Goal: Ask a question: Seek information or help from site administrators or community

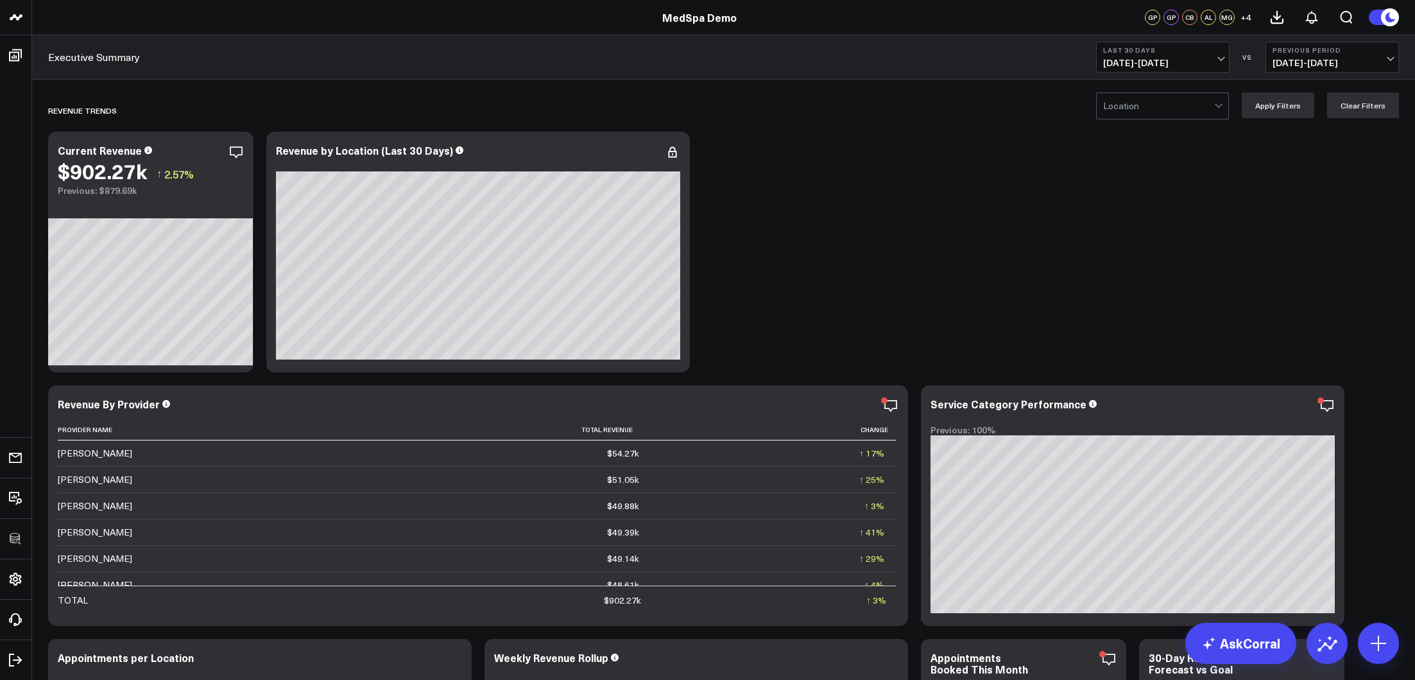
click at [1117, 107] on div at bounding box center [1158, 106] width 111 height 26
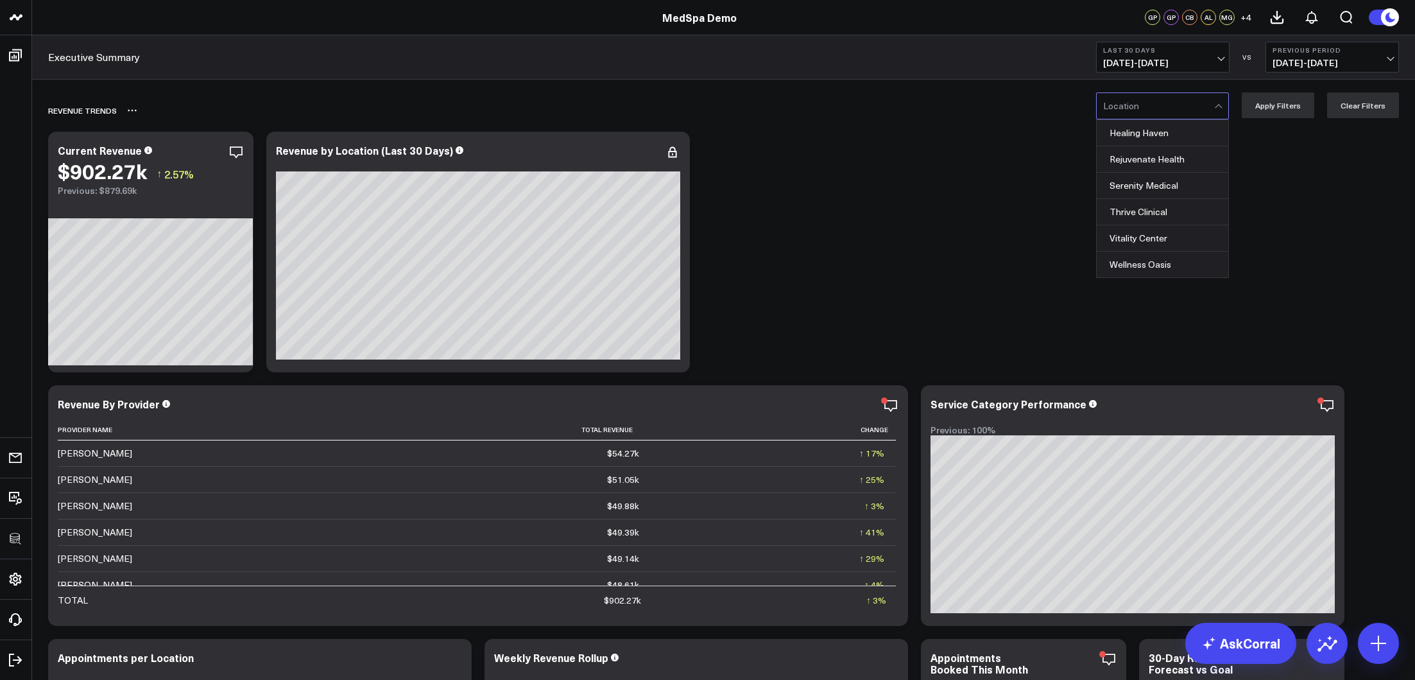
click at [890, 119] on div "REVENUE TRENDS" at bounding box center [650, 111] width 1204 height 30
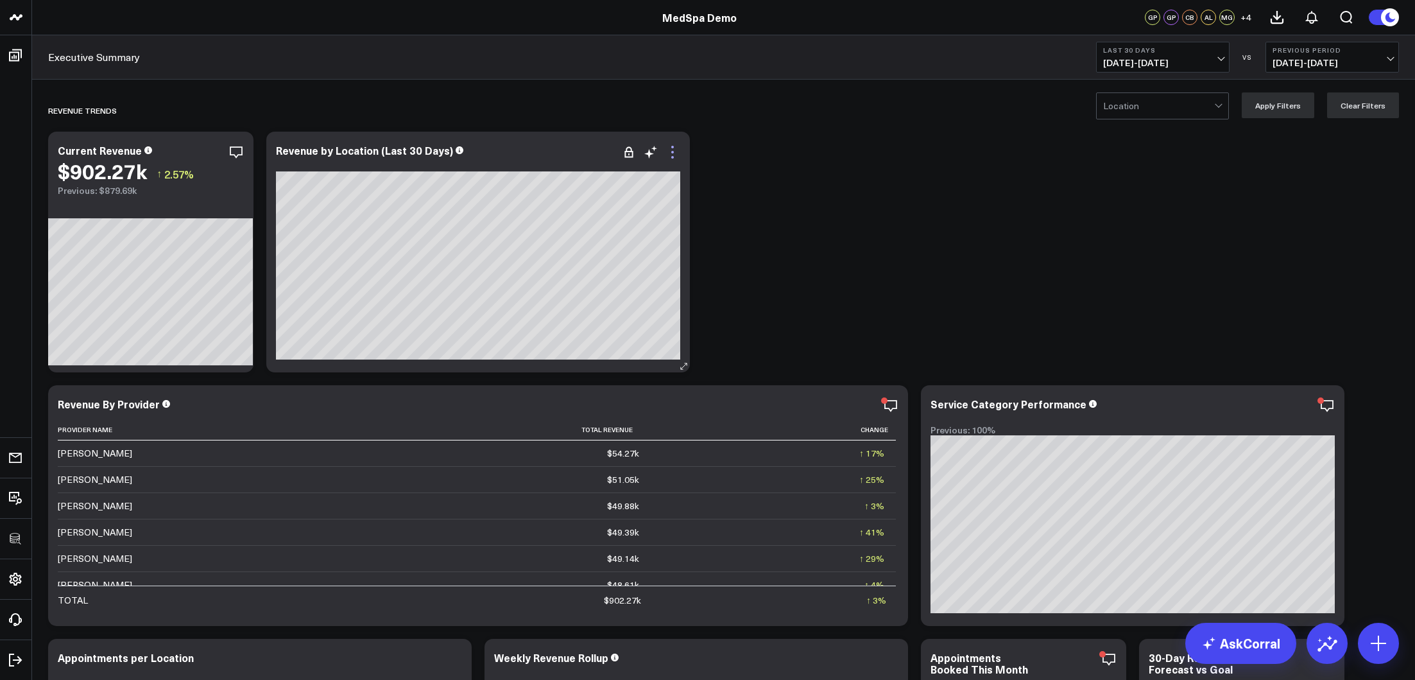
click at [675, 155] on icon at bounding box center [672, 151] width 15 height 15
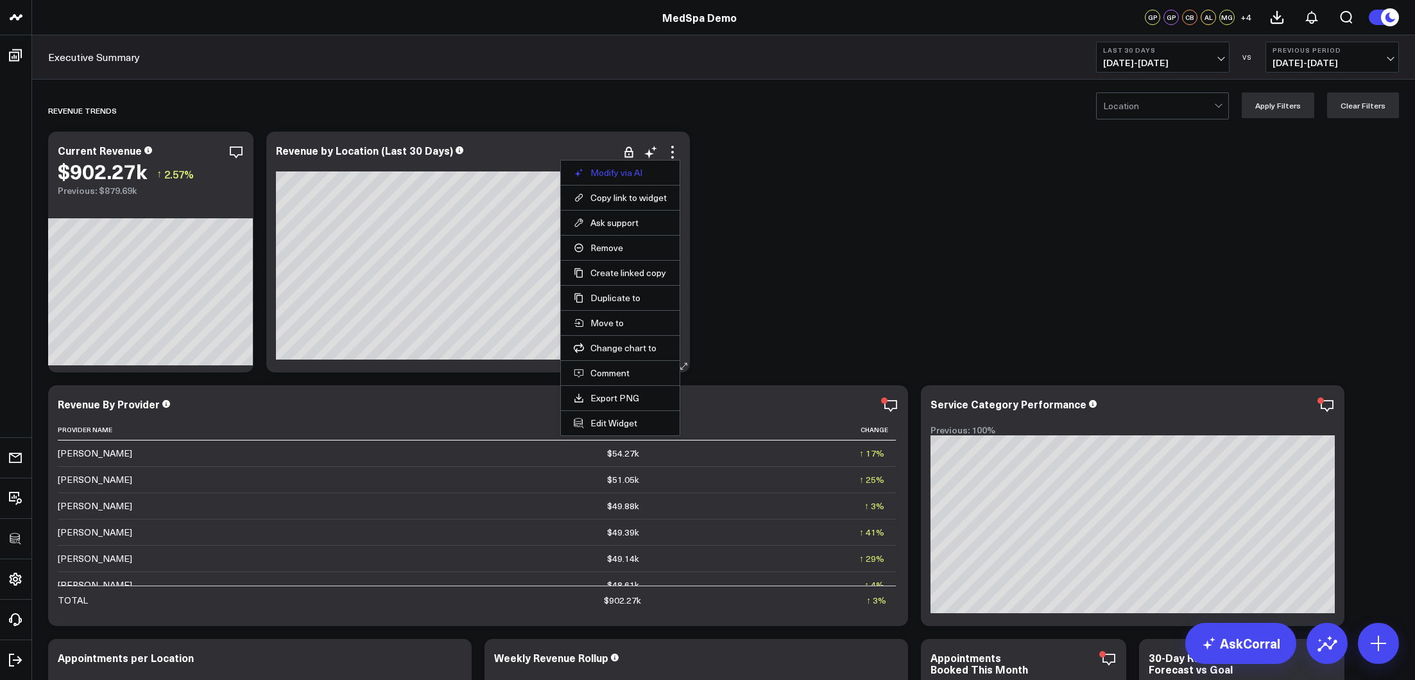
click at [639, 171] on button "Modify via AI" at bounding box center [620, 173] width 93 height 12
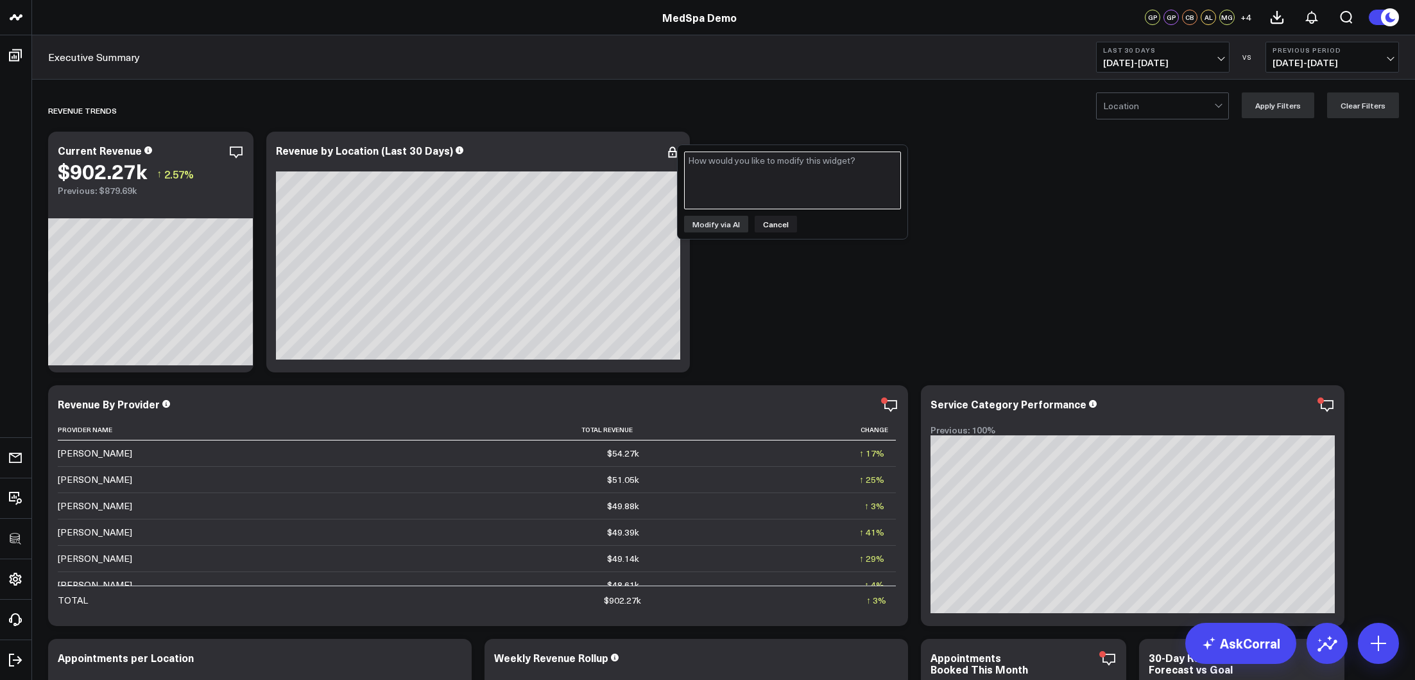
click at [741, 178] on textarea at bounding box center [792, 180] width 217 height 58
click at [777, 216] on button "Cancel" at bounding box center [776, 224] width 42 height 17
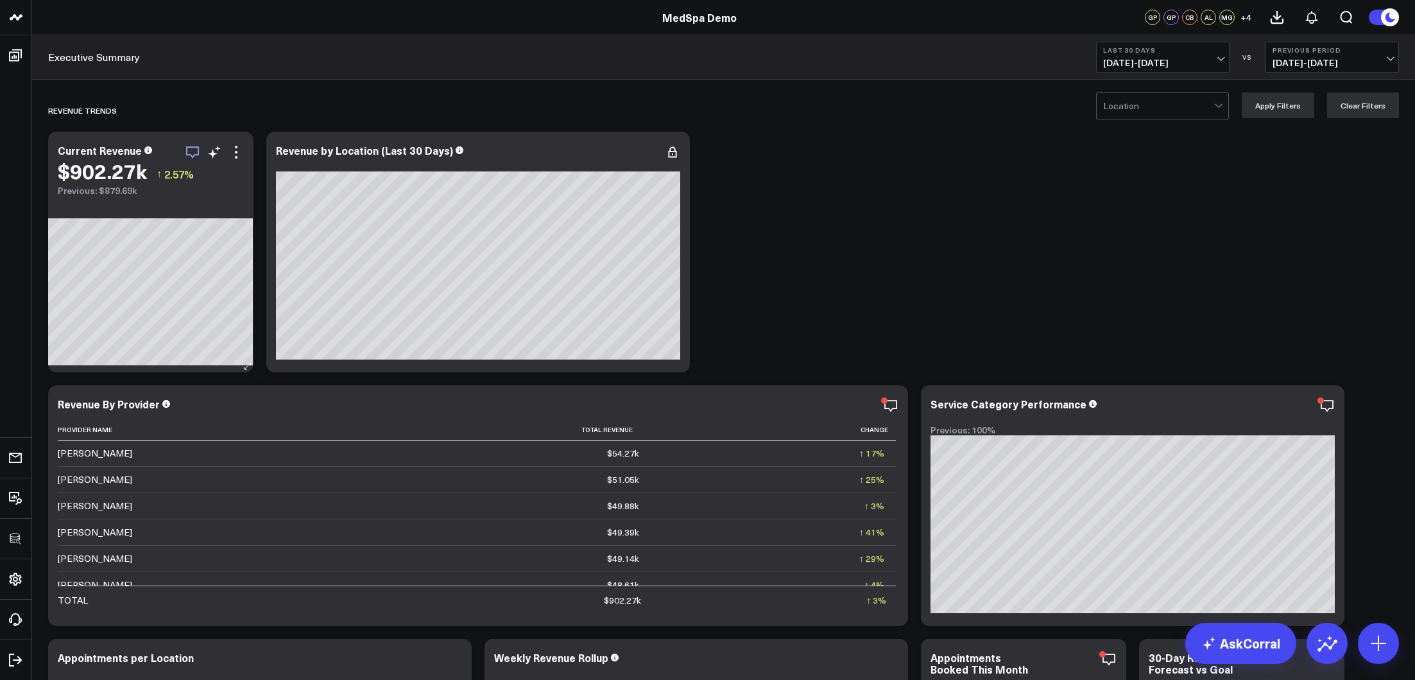
click at [196, 155] on icon "button" at bounding box center [192, 151] width 15 height 15
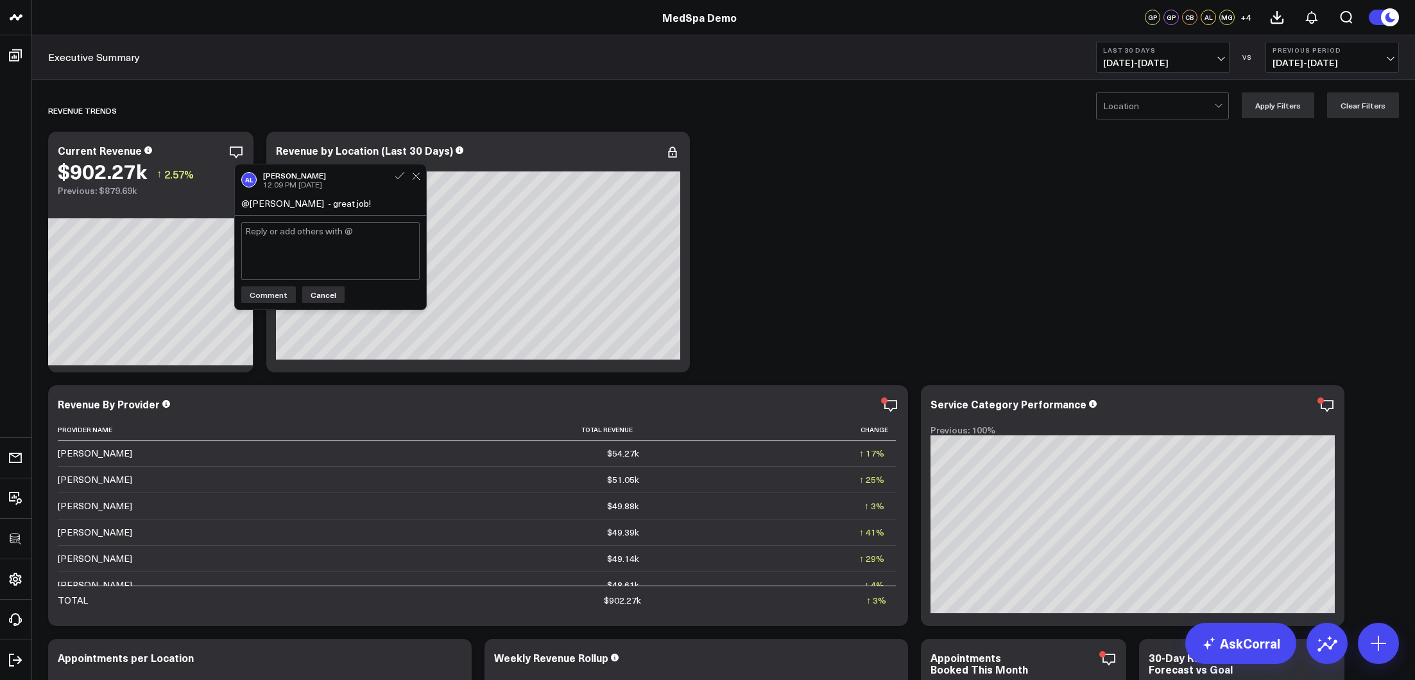
click at [318, 289] on button "Cancel" at bounding box center [323, 294] width 42 height 17
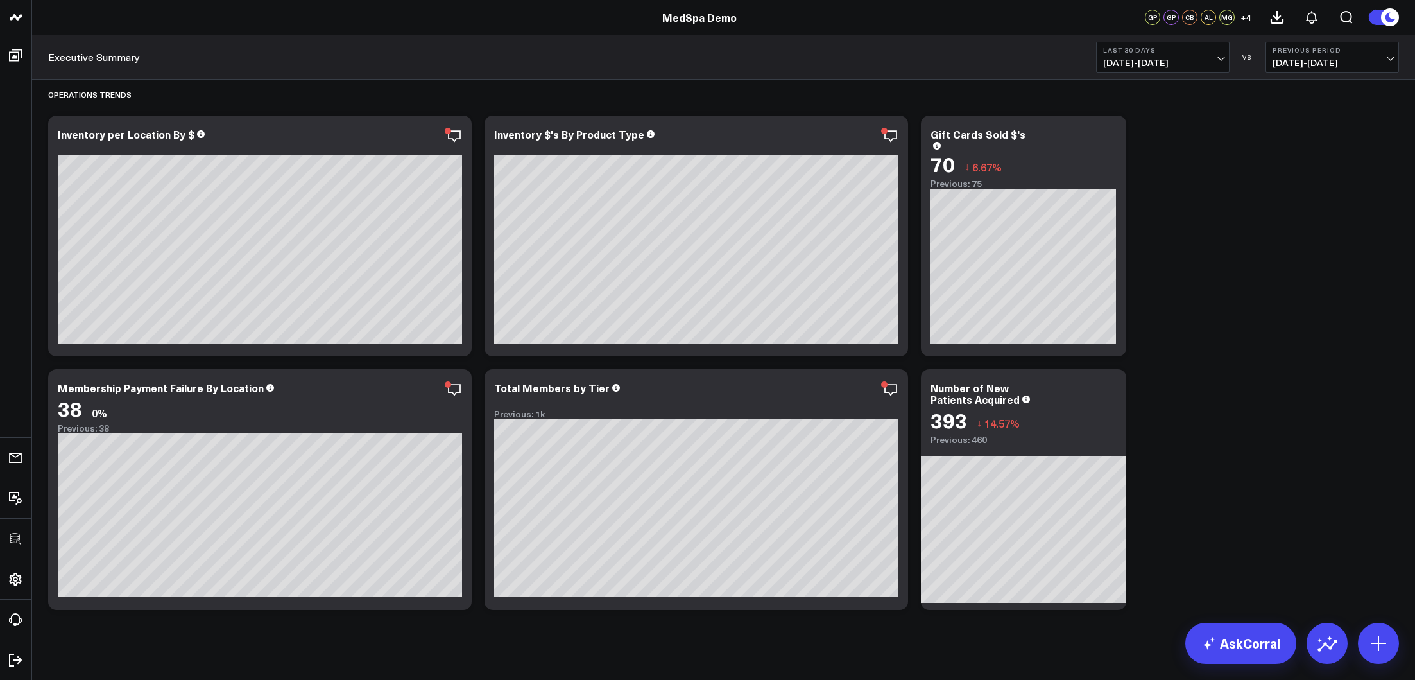
scroll to position [1912, 0]
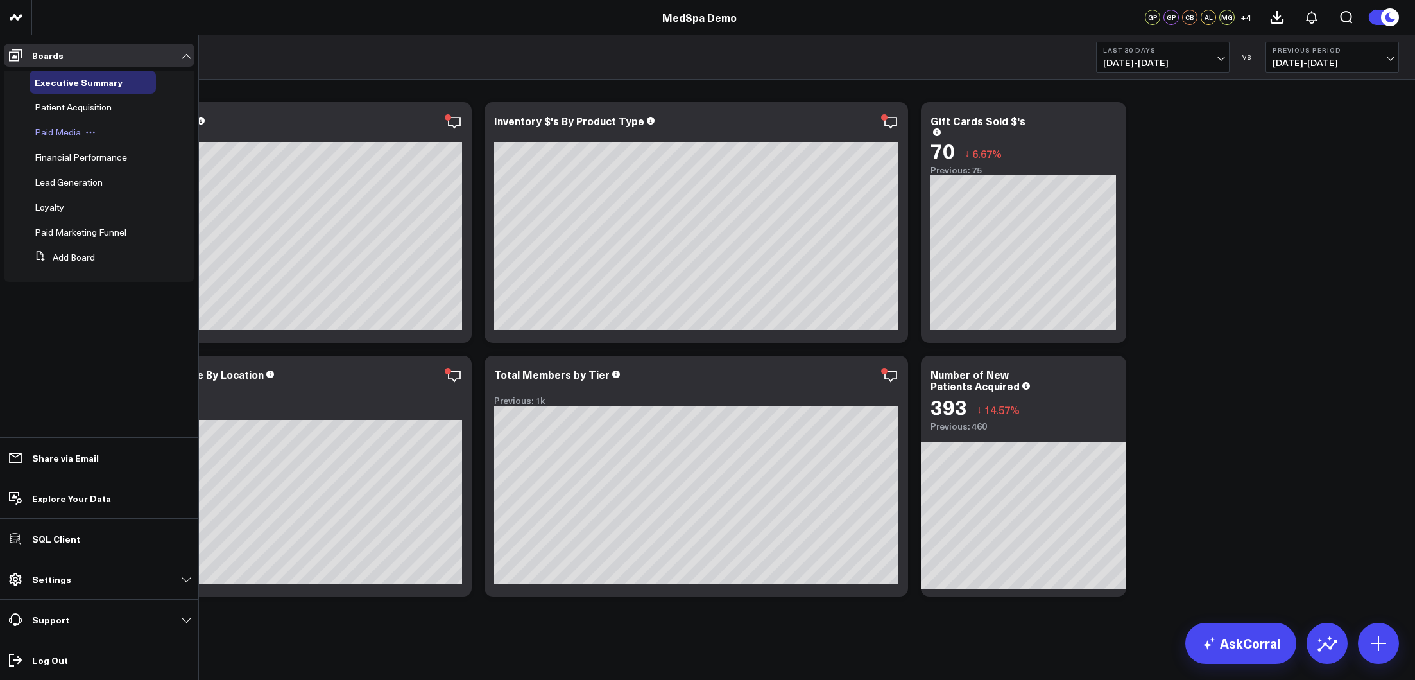
click at [46, 136] on span "Paid Media" at bounding box center [58, 132] width 46 height 12
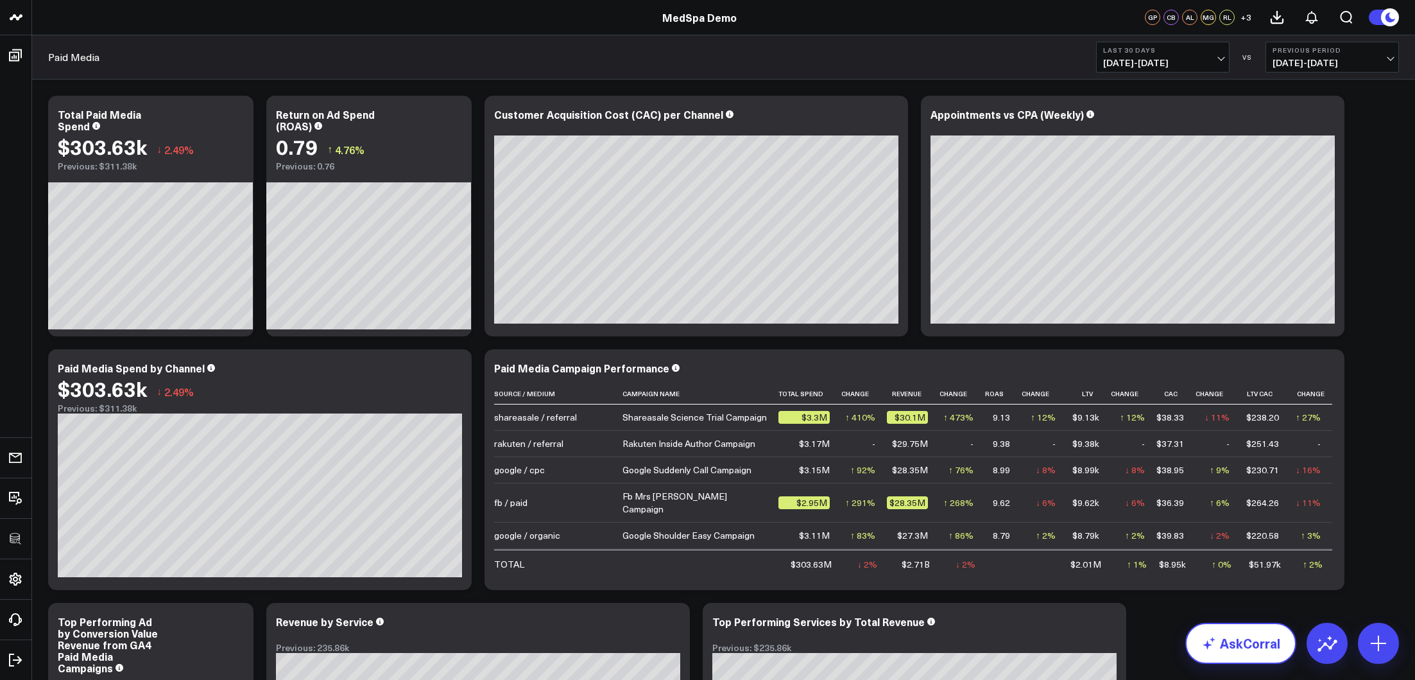
click at [1230, 642] on link "AskCorral" at bounding box center [1241, 643] width 111 height 41
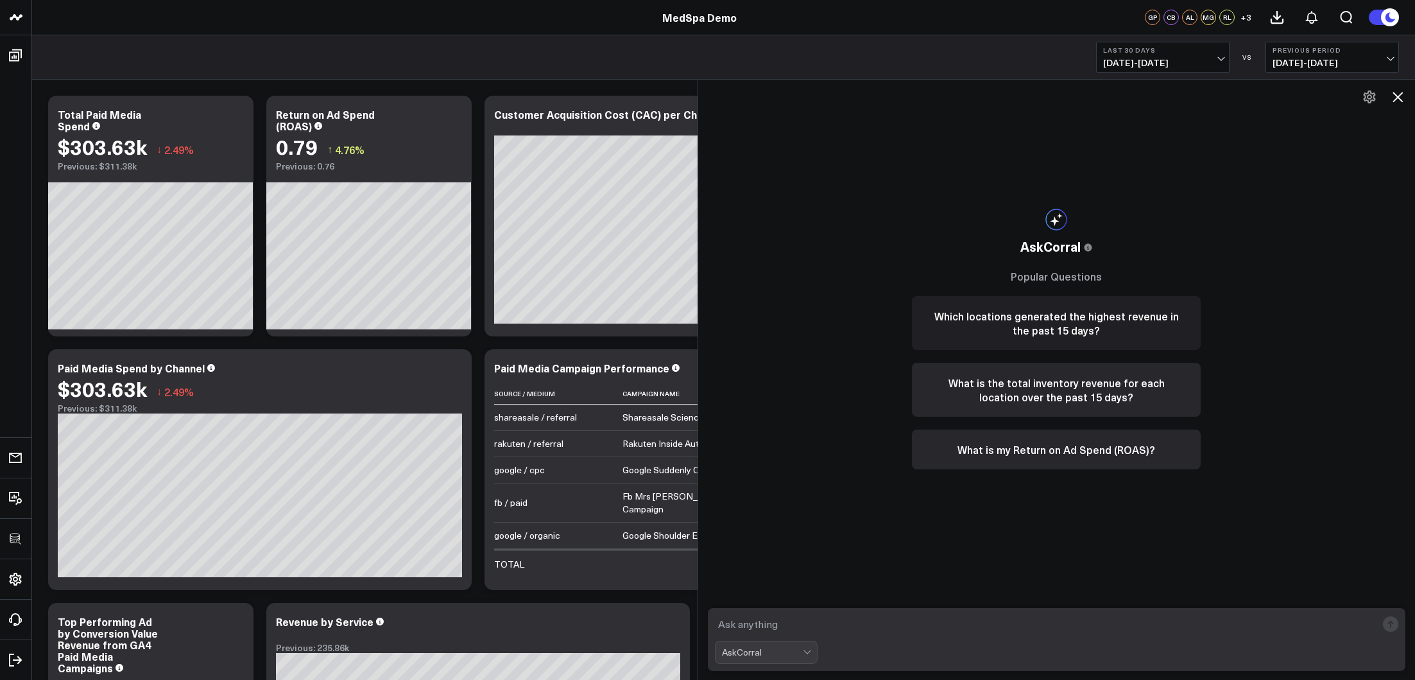
click at [996, 318] on button "Which locations generated the highest revenue in the past 15 days?" at bounding box center [1056, 323] width 289 height 54
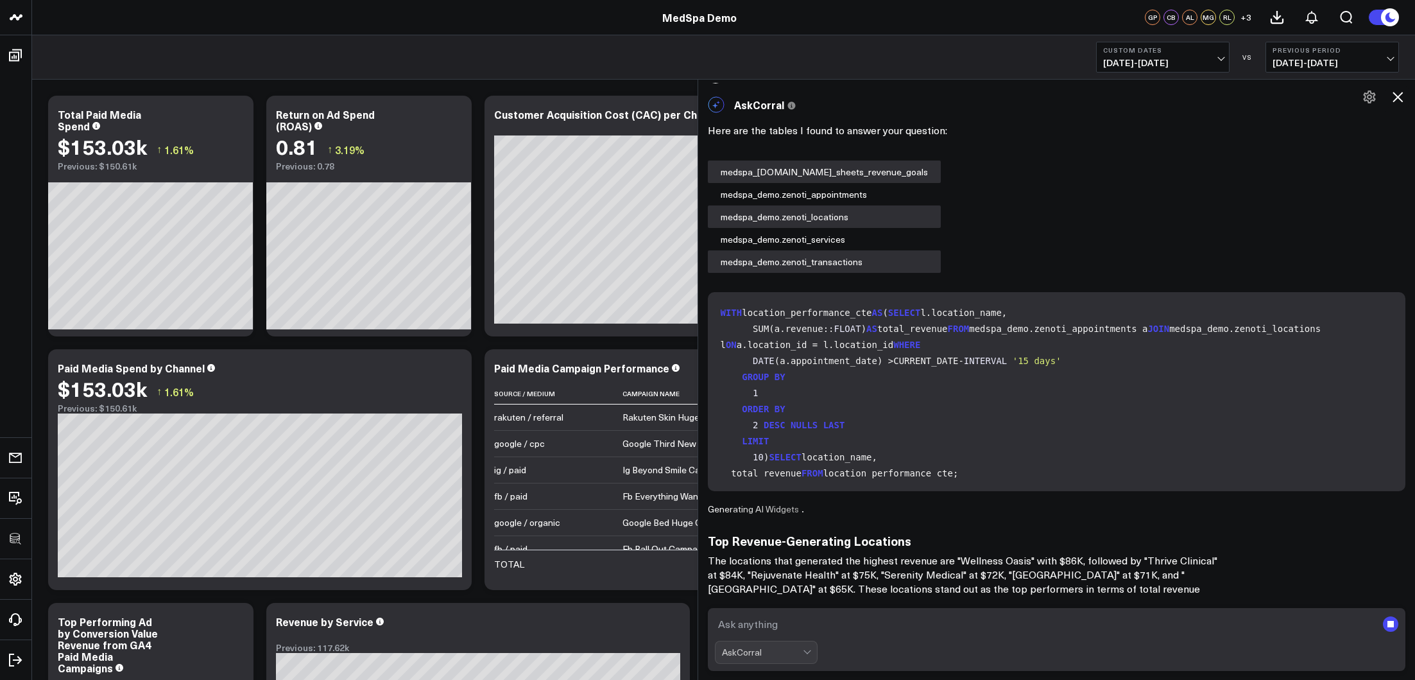
scroll to position [25, 0]
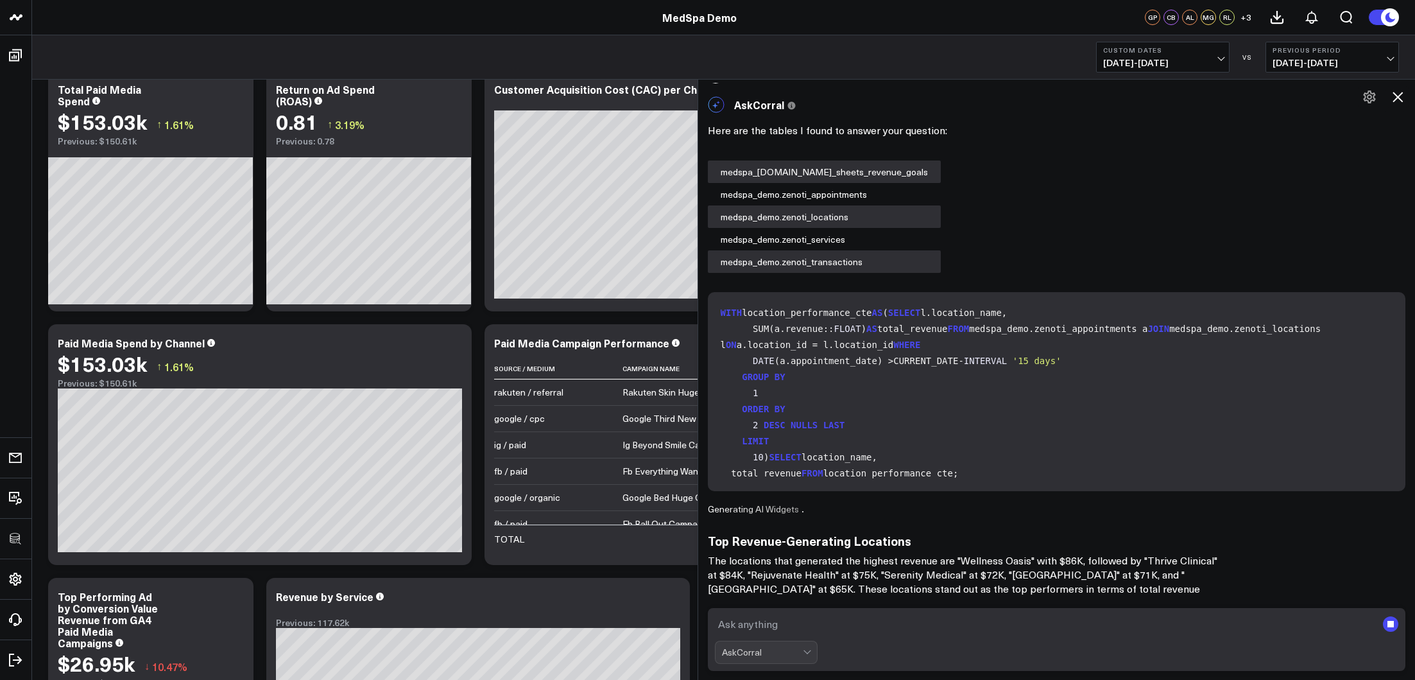
click at [974, 618] on textarea at bounding box center [1046, 623] width 662 height 23
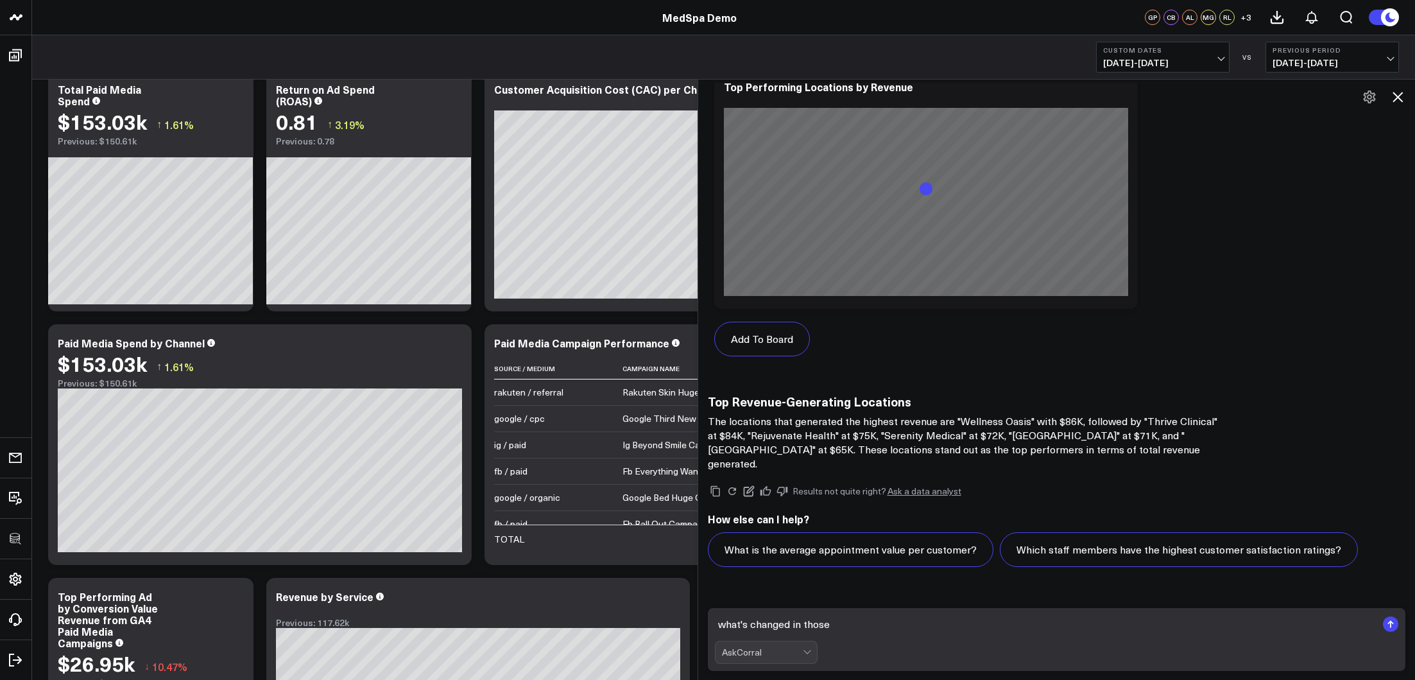
scroll to position [1100, 0]
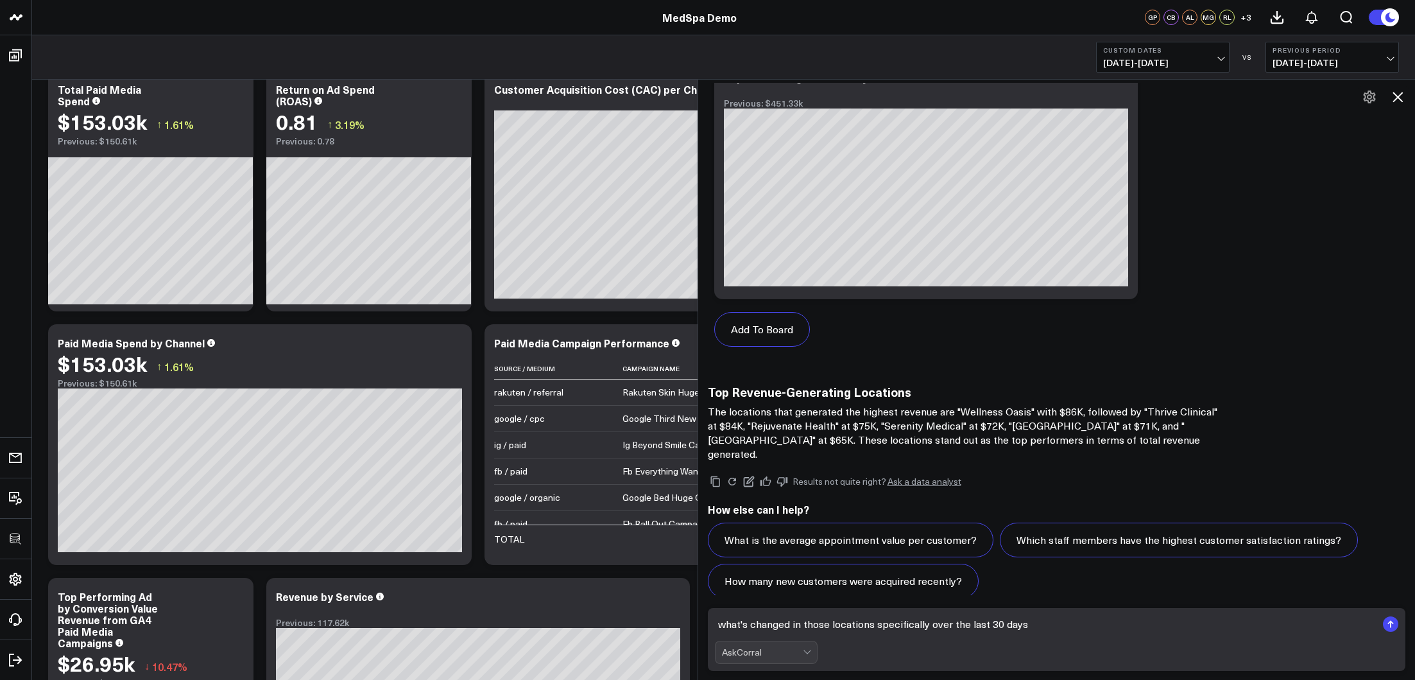
type textarea "what's changed in those locations specifically over the last 30 days?"
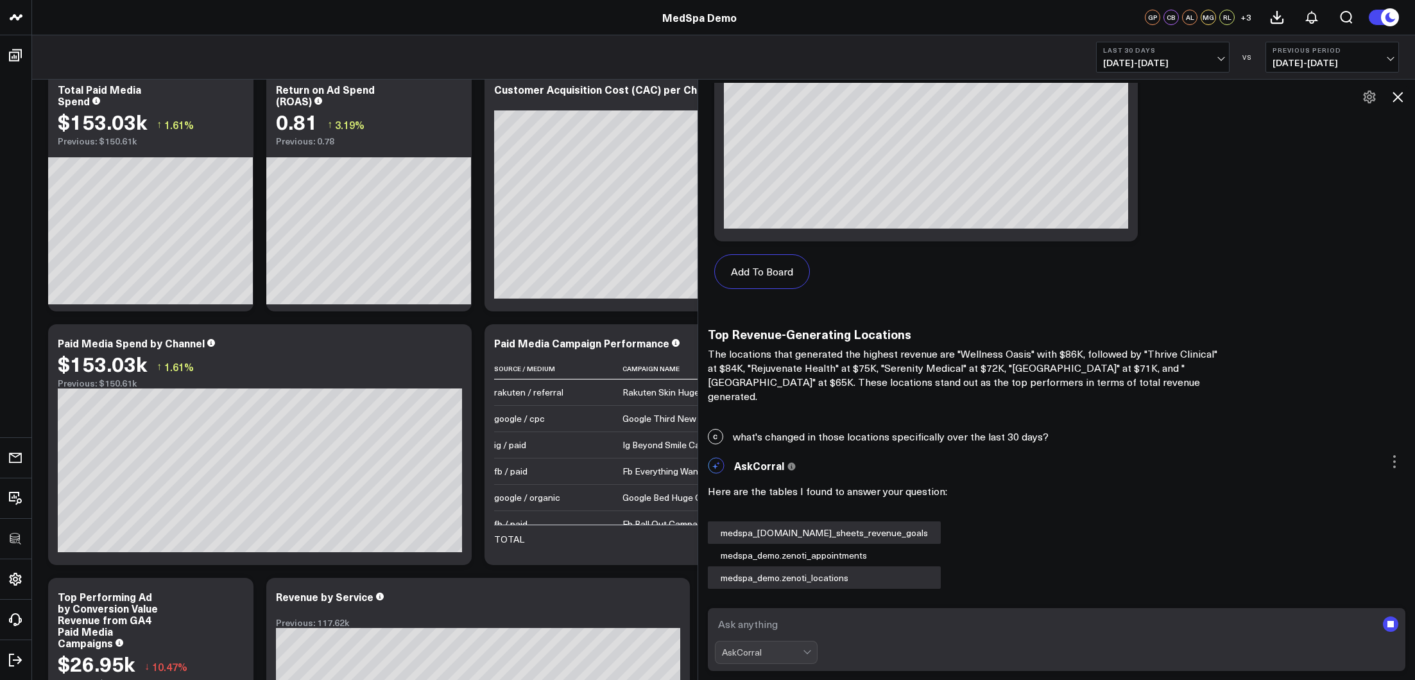
scroll to position [1331, 0]
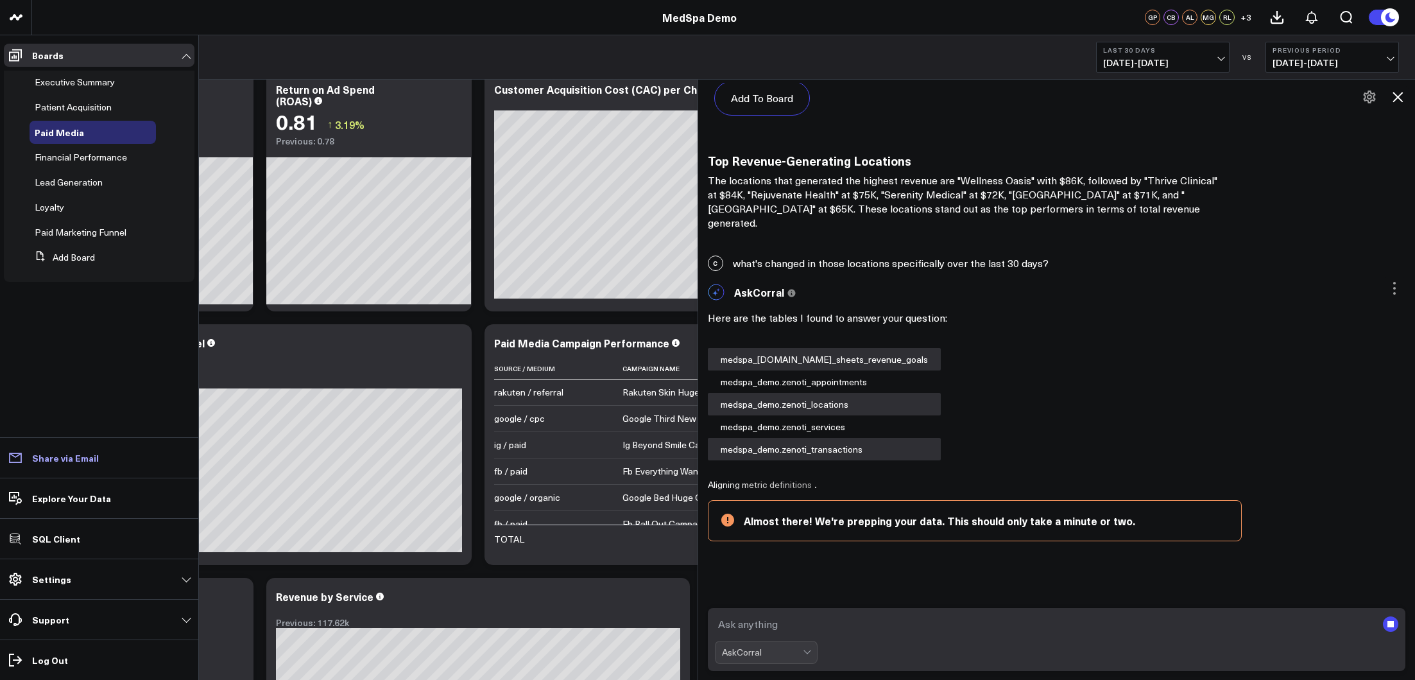
click at [40, 463] on p "Share via Email" at bounding box center [65, 458] width 67 height 10
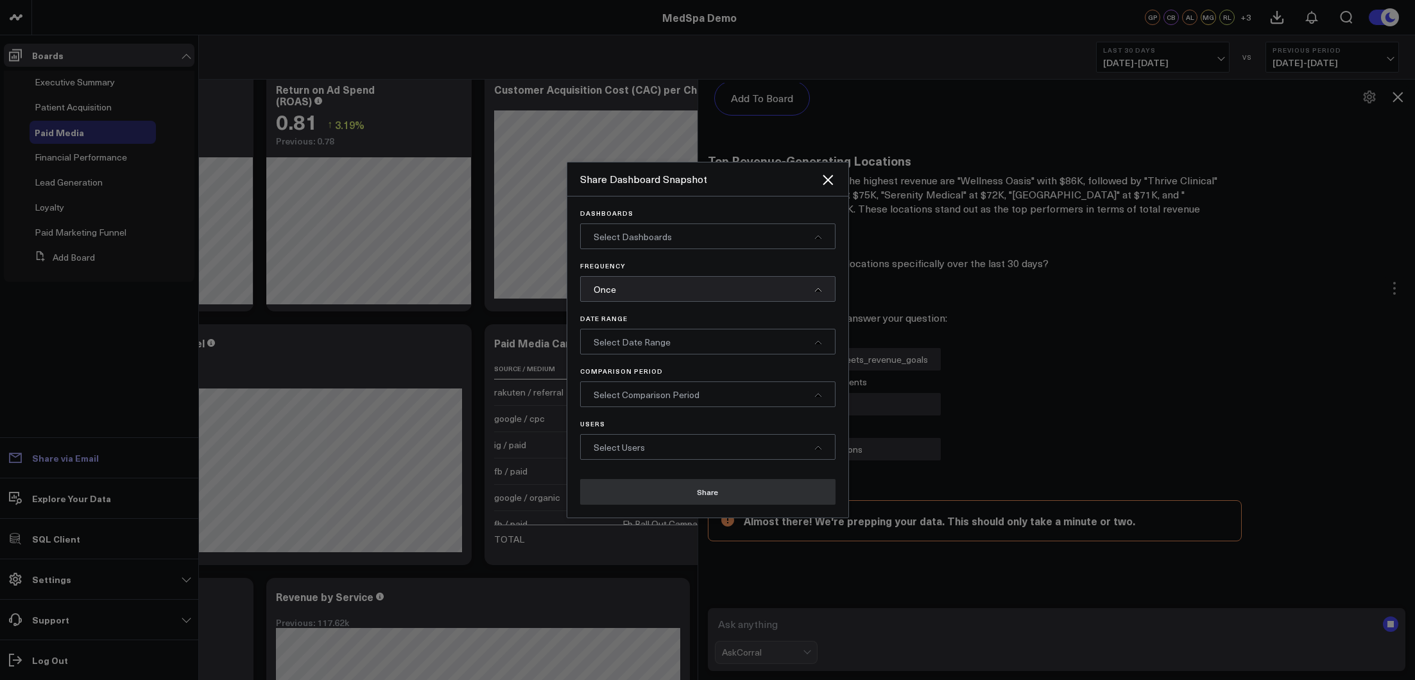
scroll to position [0, 0]
click at [827, 180] on icon "Close" at bounding box center [828, 180] width 10 height 10
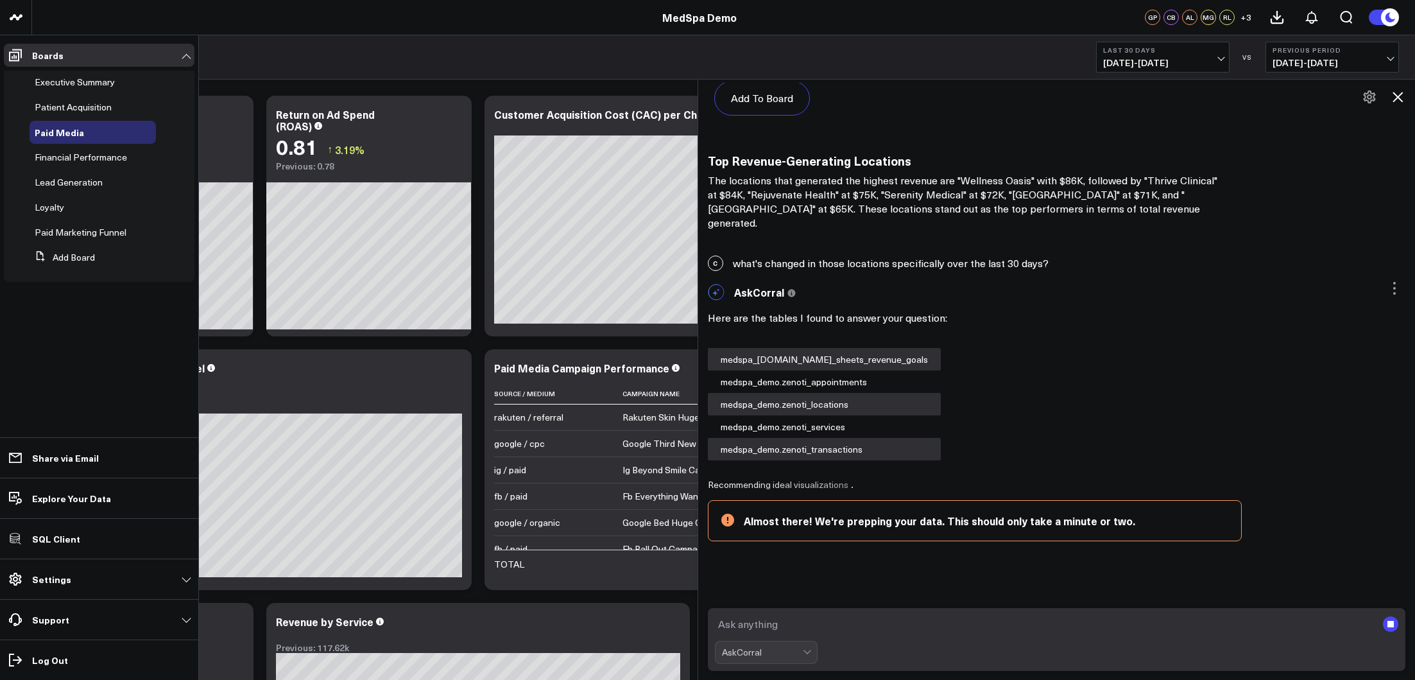
scroll to position [25, 0]
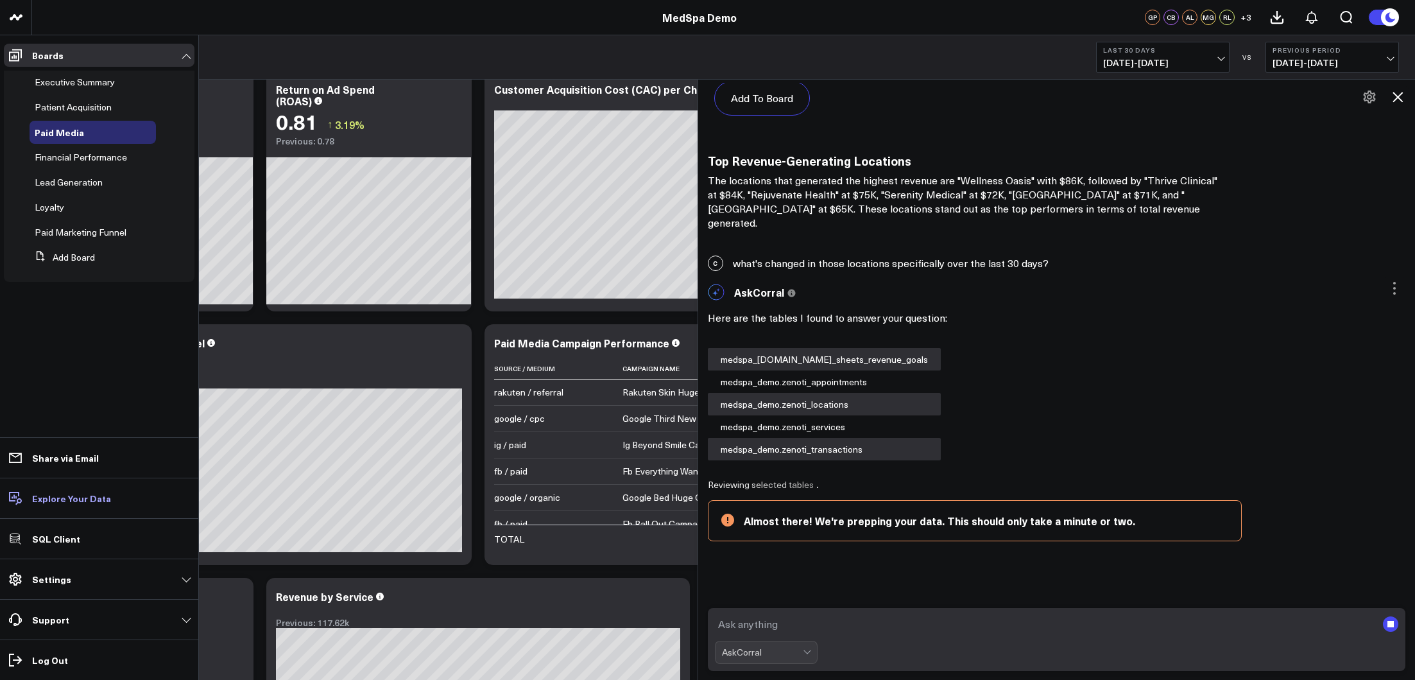
click at [69, 495] on p "Explore Your Data" at bounding box center [71, 498] width 79 height 10
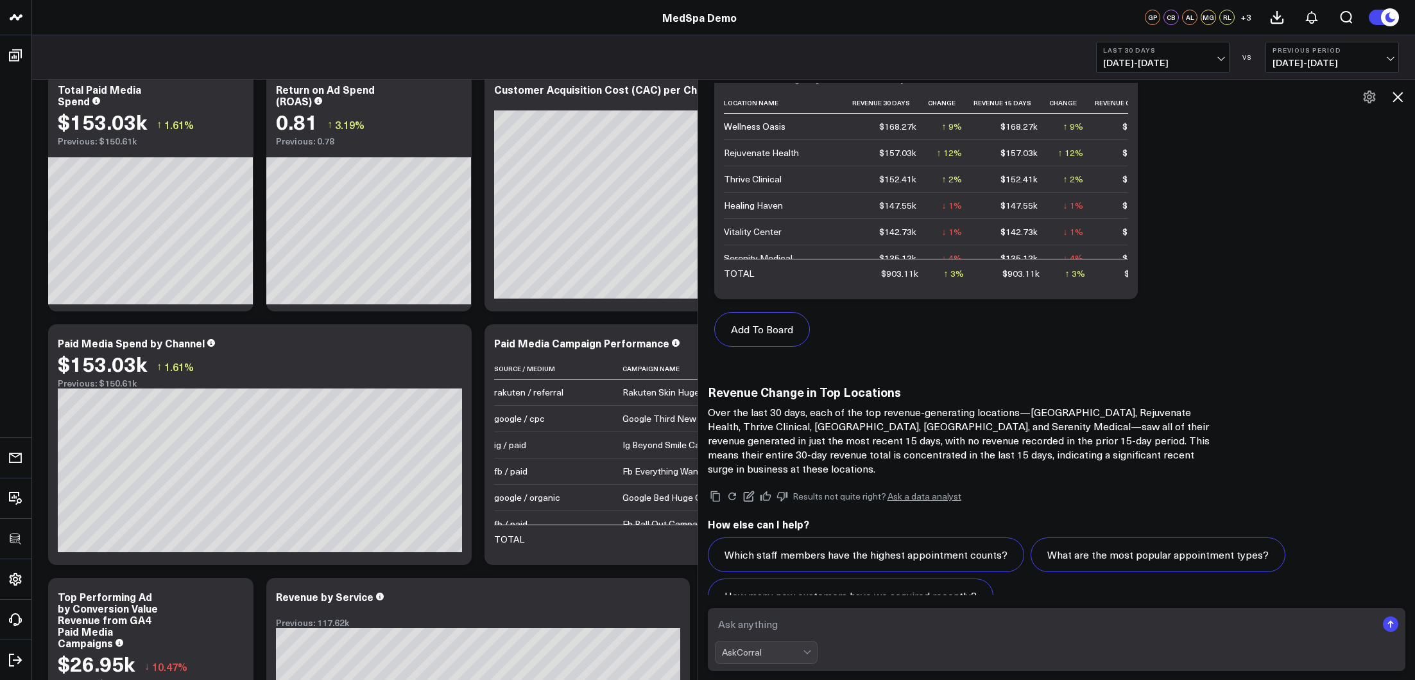
scroll to position [1971, 0]
click at [1401, 91] on icon at bounding box center [1397, 96] width 15 height 15
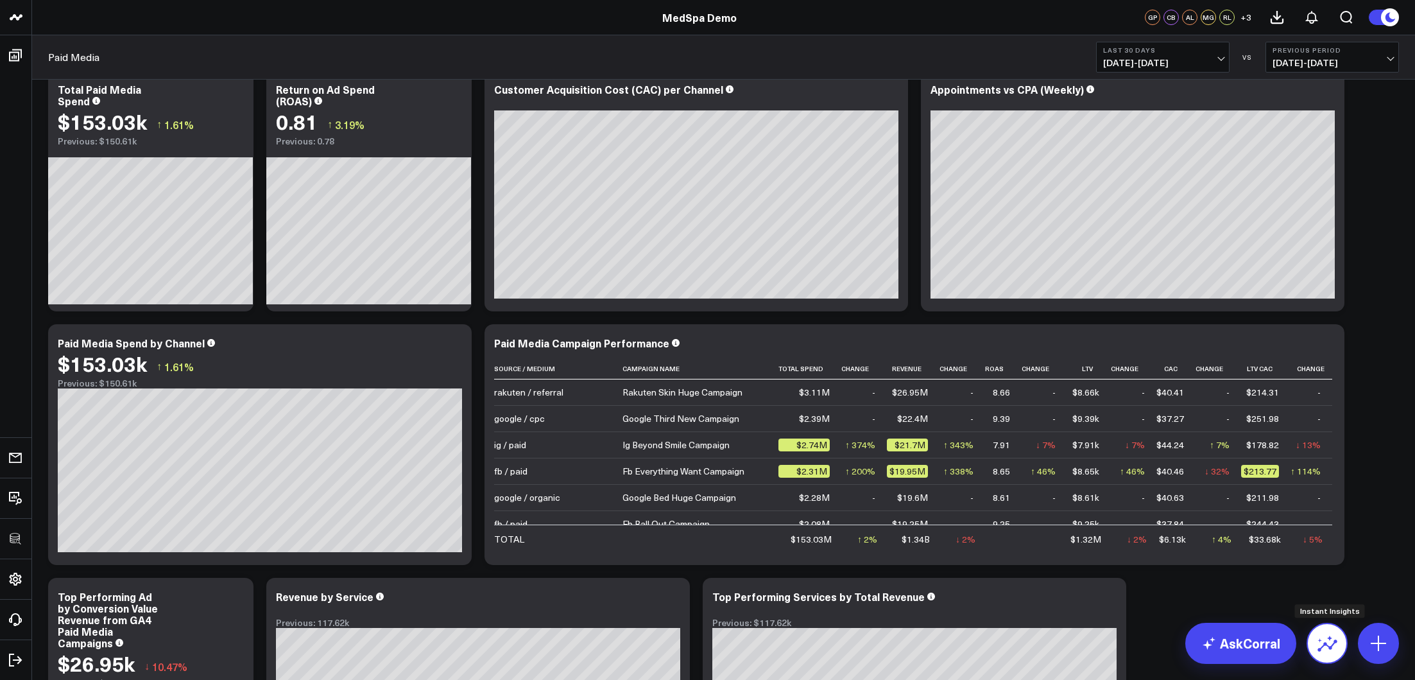
click at [1335, 634] on icon at bounding box center [1327, 643] width 21 height 21
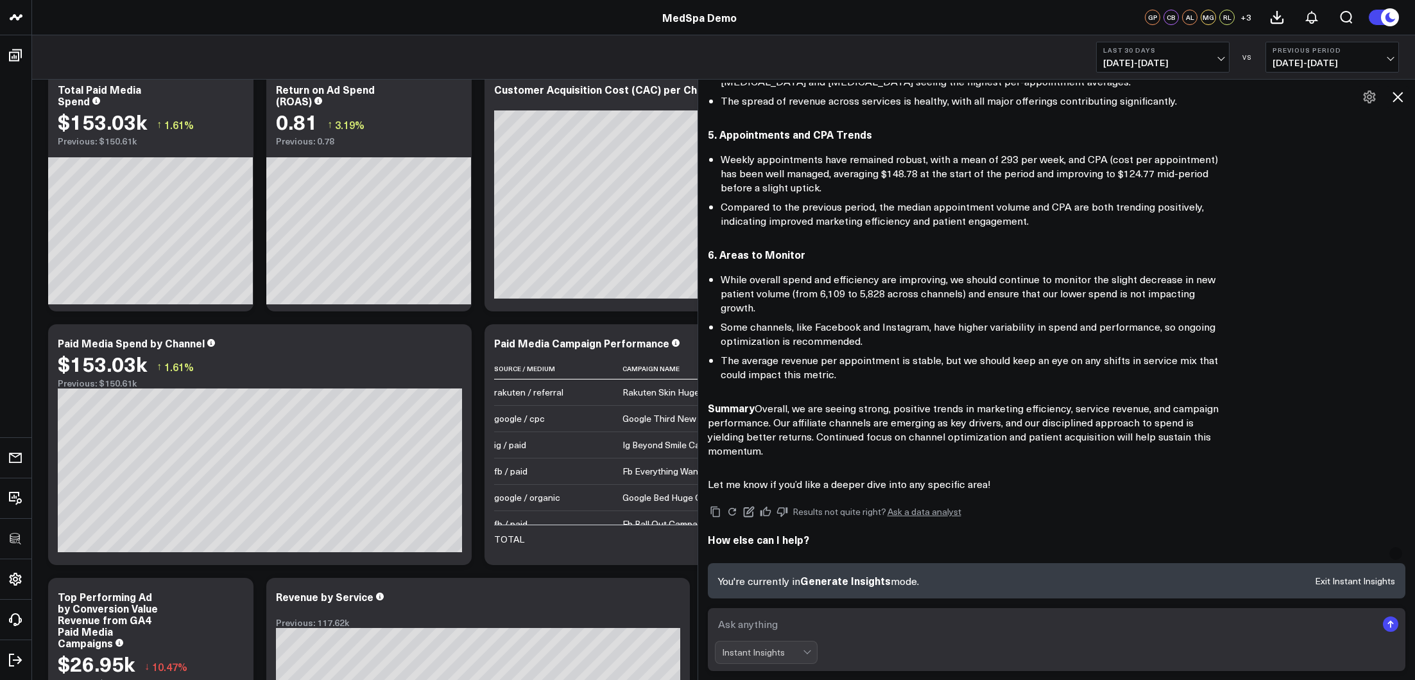
scroll to position [186, 0]
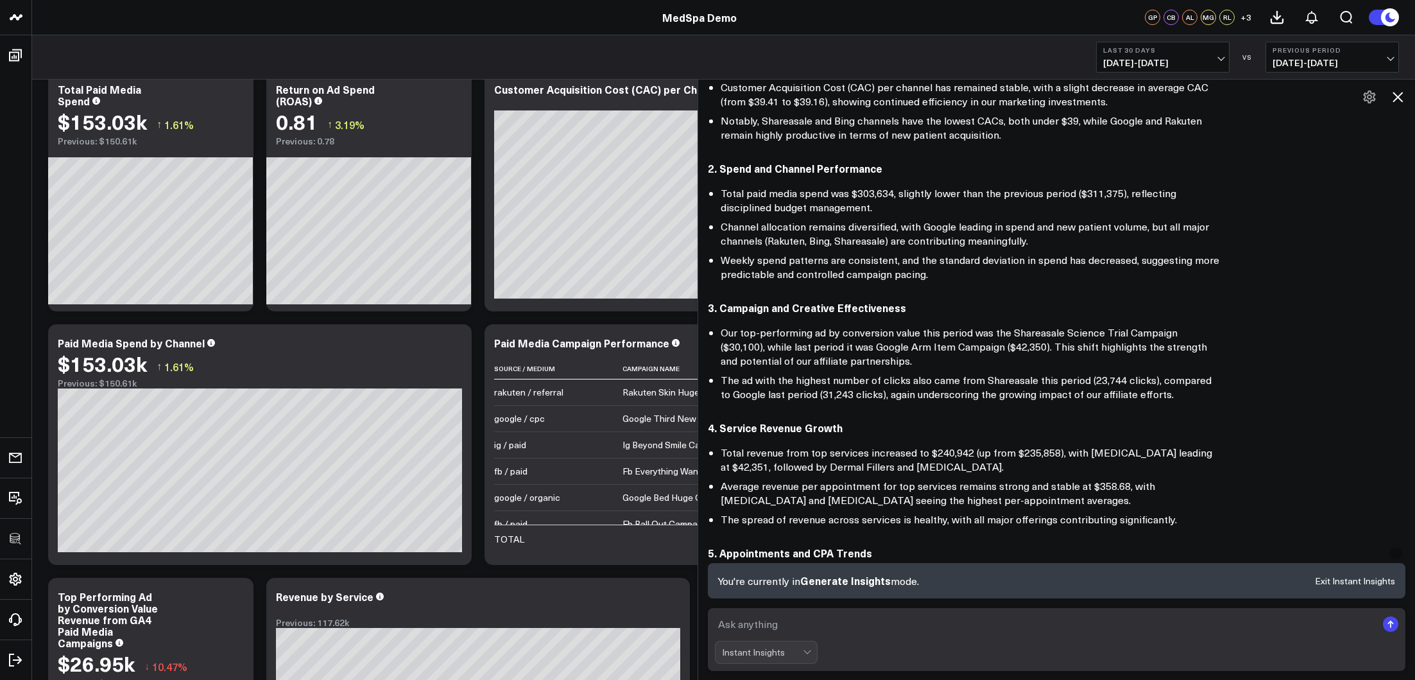
click at [1402, 92] on icon at bounding box center [1398, 97] width 10 height 10
